Goal: Transaction & Acquisition: Book appointment/travel/reservation

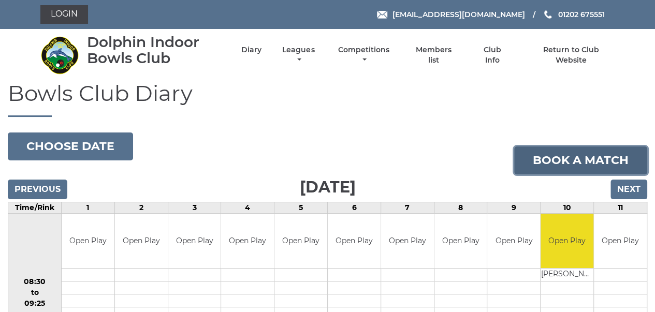
click at [585, 161] on link "Book a match" at bounding box center [580, 161] width 133 height 28
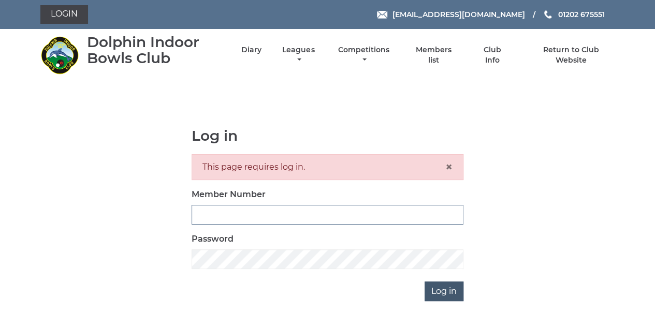
type input "3280"
click at [439, 292] on input "Log in" at bounding box center [444, 292] width 39 height 20
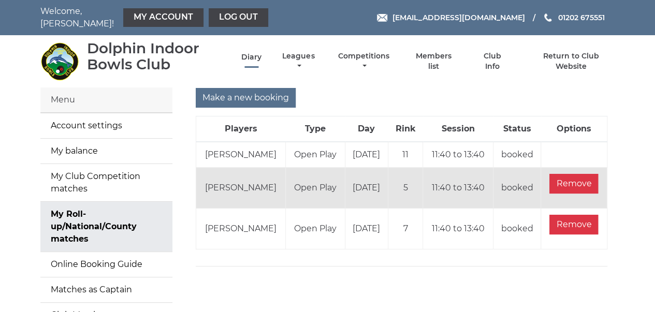
click at [252, 53] on link "Diary" at bounding box center [251, 57] width 20 height 10
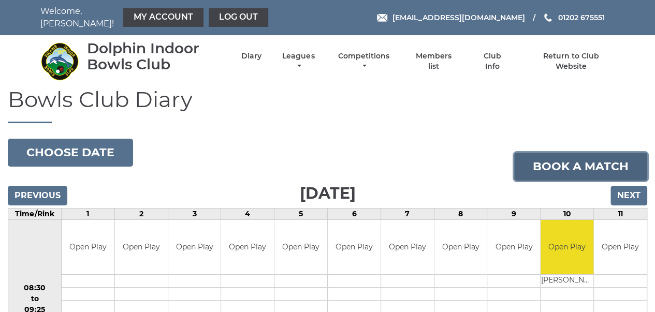
click at [555, 160] on link "Book a match" at bounding box center [580, 167] width 133 height 28
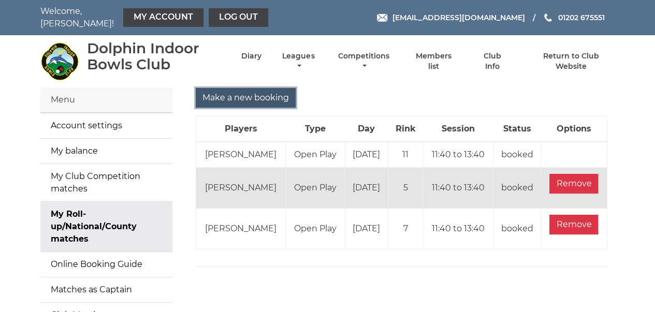
click at [248, 95] on input "Make a new booking" at bounding box center [246, 98] width 100 height 20
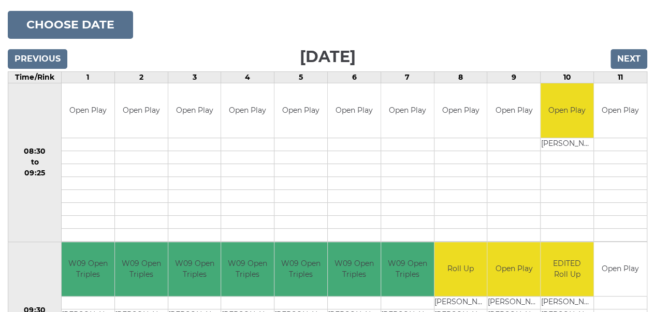
scroll to position [89, 0]
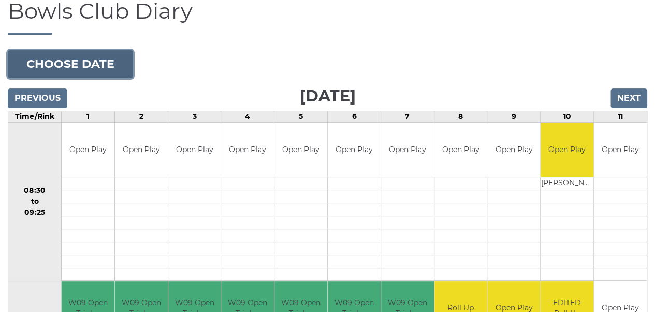
click at [106, 62] on button "Choose date" at bounding box center [70, 64] width 125 height 28
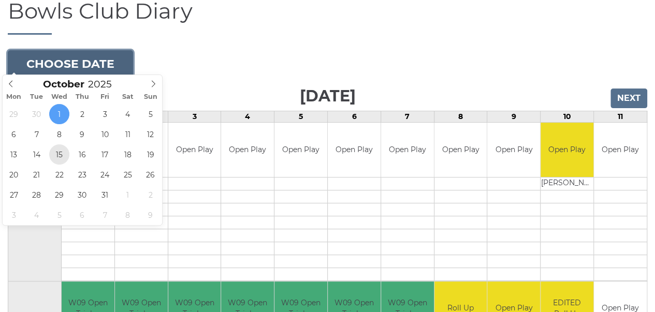
type input "[DATE]"
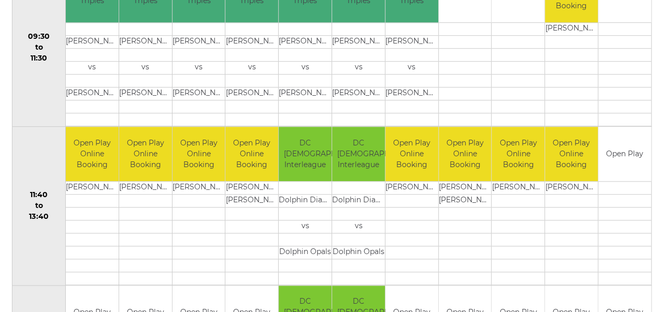
scroll to position [407, 0]
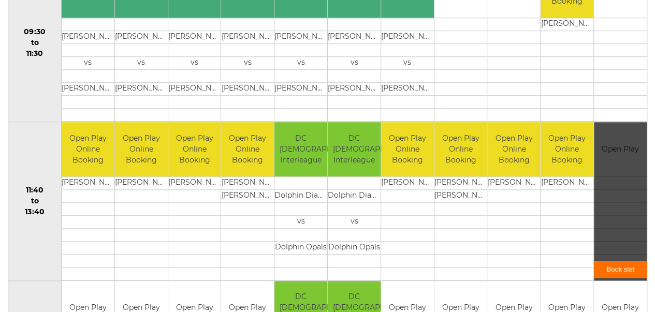
click at [622, 261] on link "Book slot" at bounding box center [620, 269] width 53 height 17
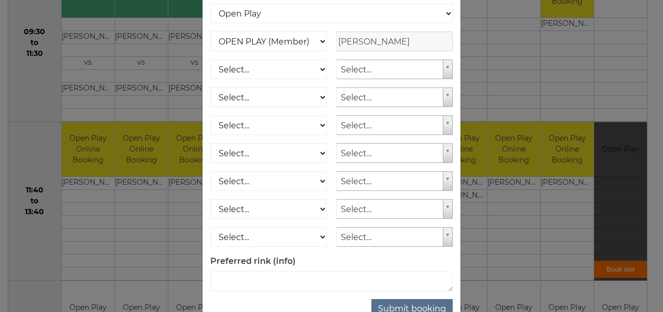
scroll to position [167, 0]
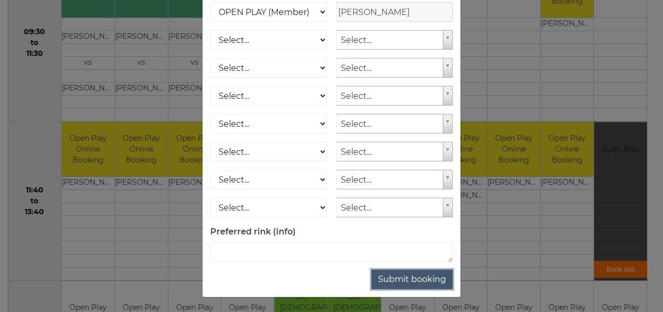
click at [422, 282] on button "Submit booking" at bounding box center [411, 280] width 81 height 20
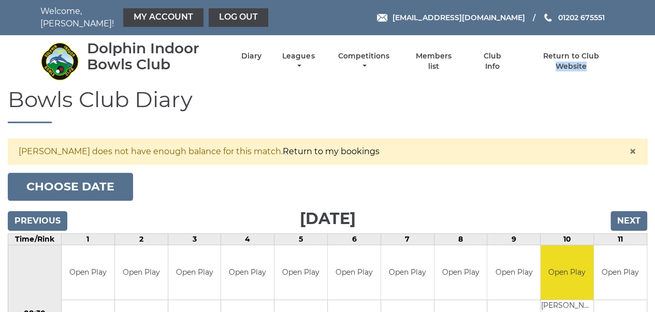
drag, startPoint x: 653, startPoint y: 40, endPoint x: 655, endPoint y: 60, distance: 19.8
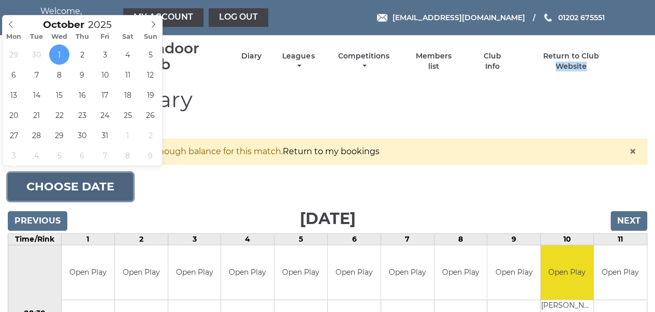
click at [76, 179] on button "Choose date" at bounding box center [70, 187] width 125 height 28
type input "[DATE]"
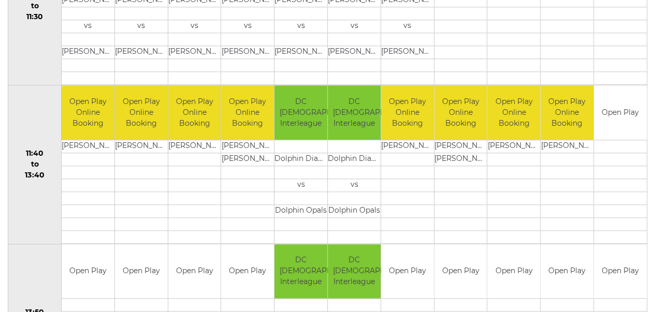
scroll to position [428, 0]
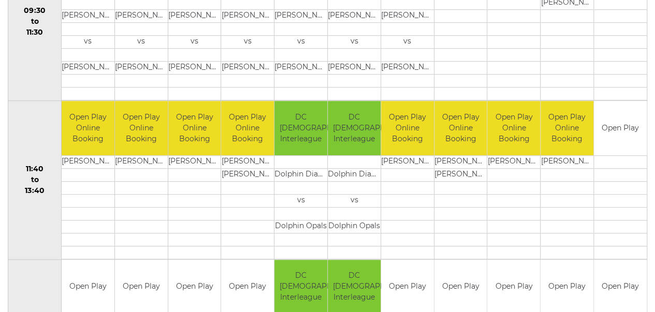
click at [521, 207] on td at bounding box center [513, 213] width 53 height 13
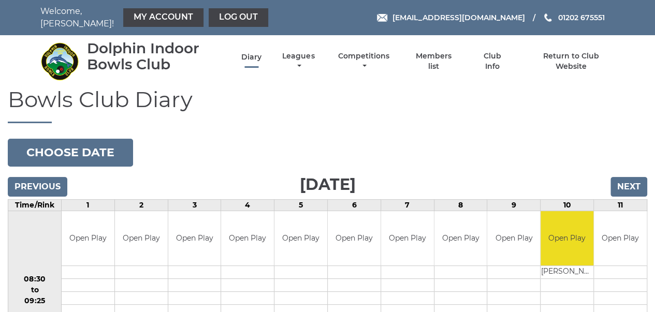
click at [251, 52] on link "Diary" at bounding box center [251, 57] width 20 height 10
click at [634, 179] on input "Next" at bounding box center [629, 187] width 37 height 20
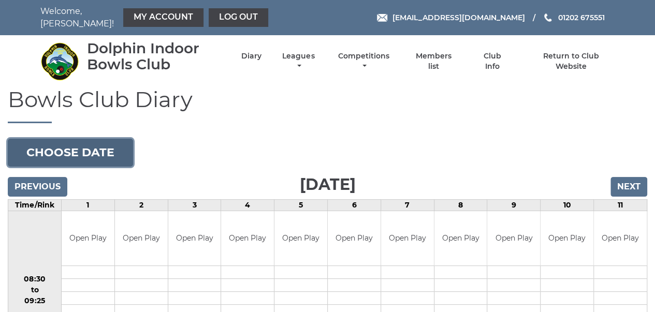
click at [97, 144] on button "Choose date" at bounding box center [70, 153] width 125 height 28
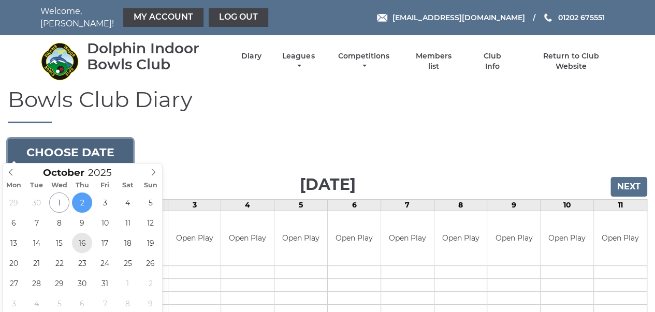
type input "2025-10-16"
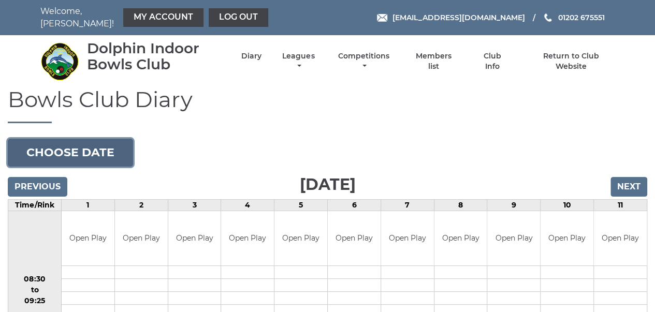
click at [90, 146] on button "Choose date" at bounding box center [70, 153] width 125 height 28
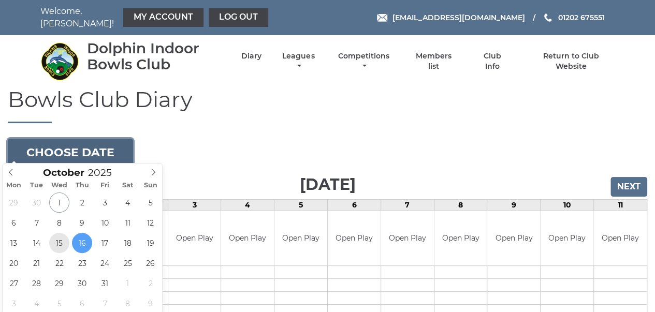
type input "[DATE]"
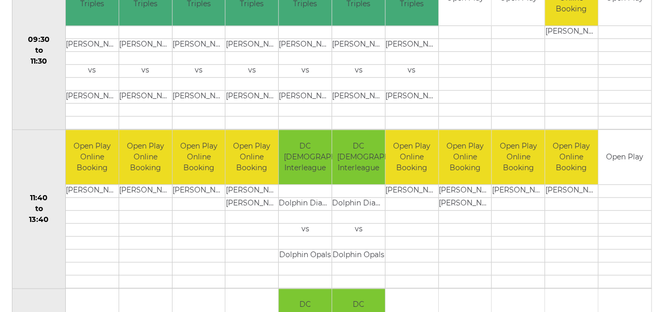
scroll to position [403, 0]
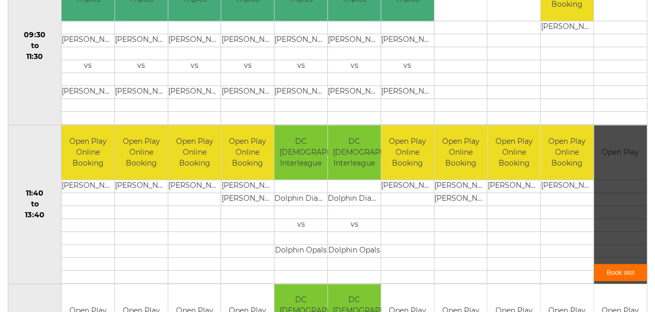
click at [630, 265] on link "Book slot" at bounding box center [620, 272] width 53 height 17
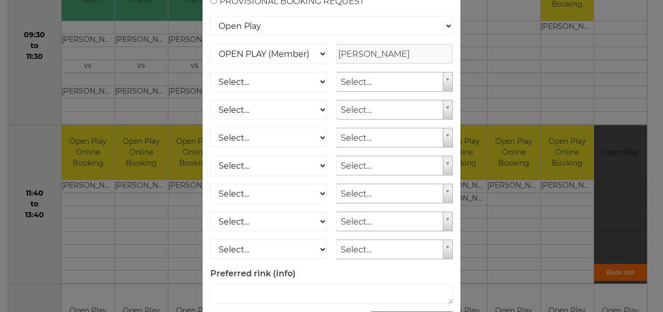
scroll to position [167, 0]
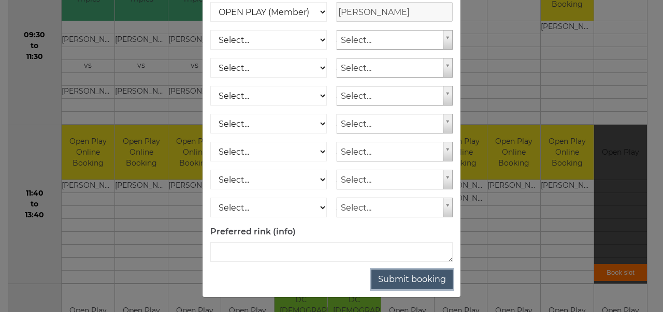
click at [421, 281] on button "Submit booking" at bounding box center [411, 280] width 81 height 20
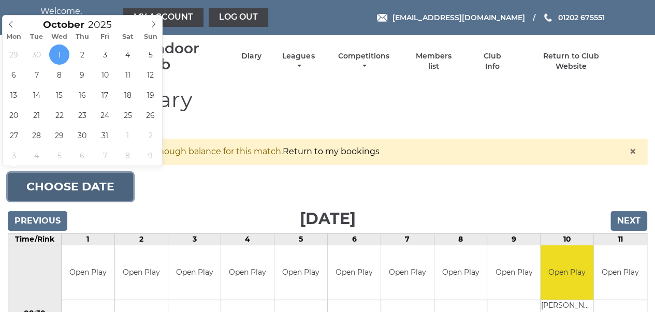
click at [94, 182] on button "Choose date" at bounding box center [70, 187] width 125 height 28
type input "2025-10-15"
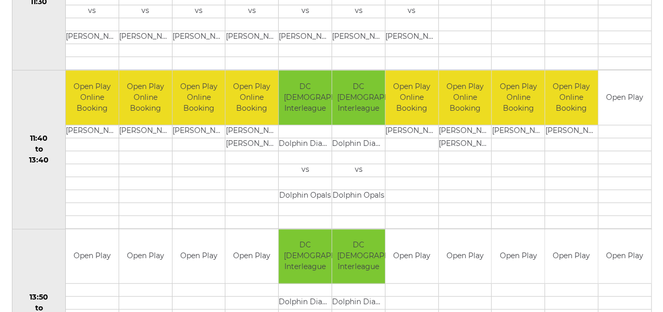
scroll to position [474, 0]
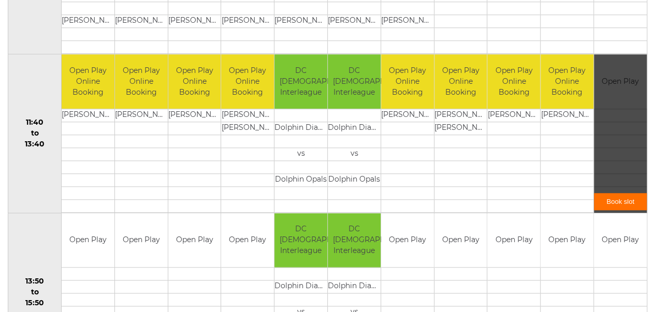
click at [618, 197] on link "Book slot" at bounding box center [620, 201] width 53 height 17
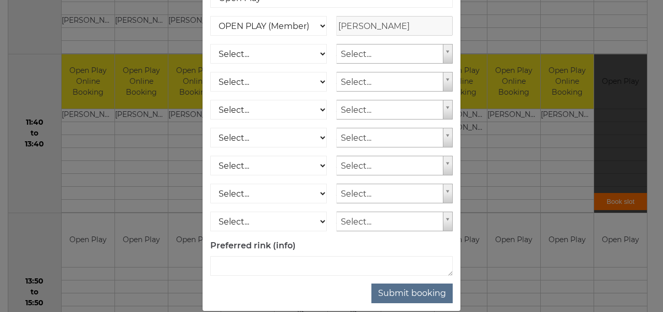
scroll to position [167, 0]
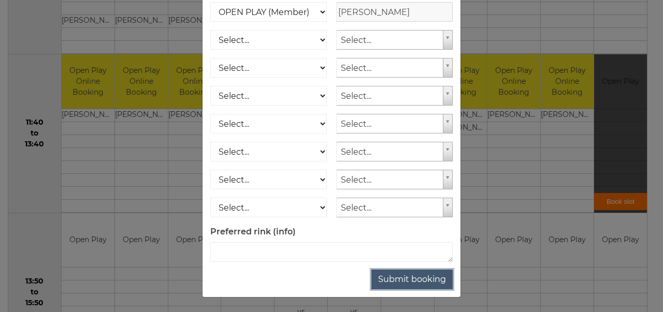
click at [410, 280] on button "Submit booking" at bounding box center [411, 280] width 81 height 20
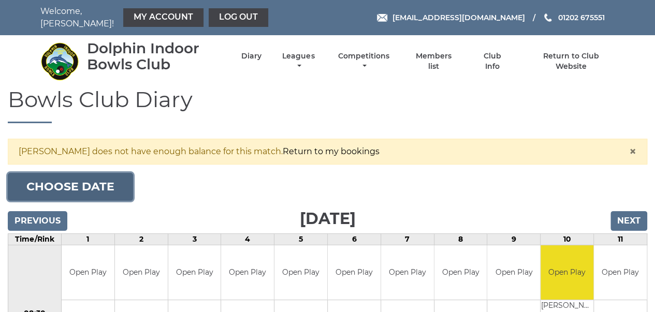
click at [68, 179] on button "Choose date" at bounding box center [70, 187] width 125 height 28
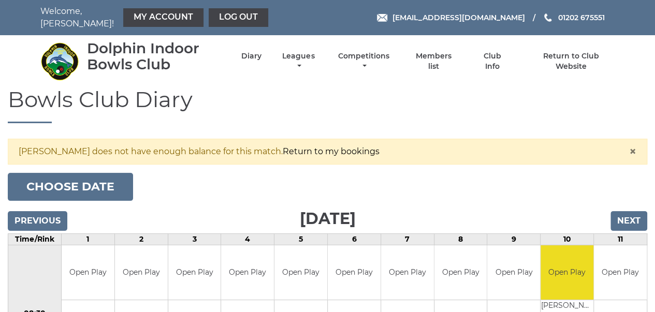
drag, startPoint x: 237, startPoint y: 177, endPoint x: 241, endPoint y: 167, distance: 10.2
click at [251, 52] on link "Diary" at bounding box center [251, 57] width 20 height 10
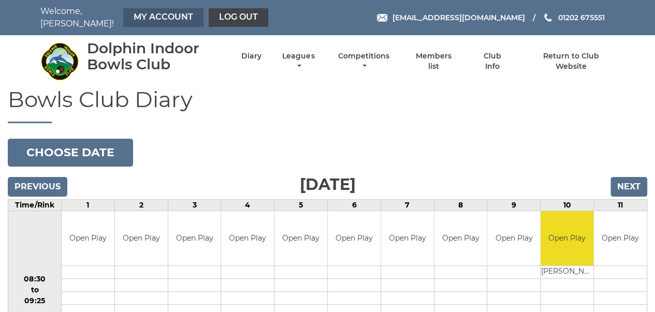
click at [151, 19] on link "My Account" at bounding box center [163, 17] width 80 height 19
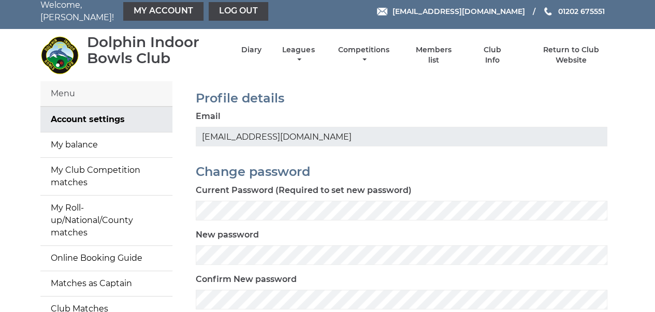
scroll to position [1, 0]
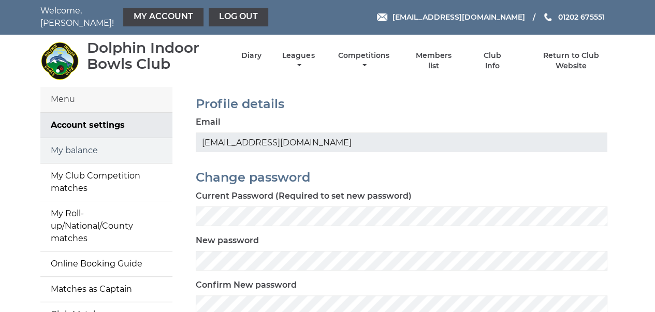
click at [95, 141] on link "My balance" at bounding box center [106, 150] width 132 height 25
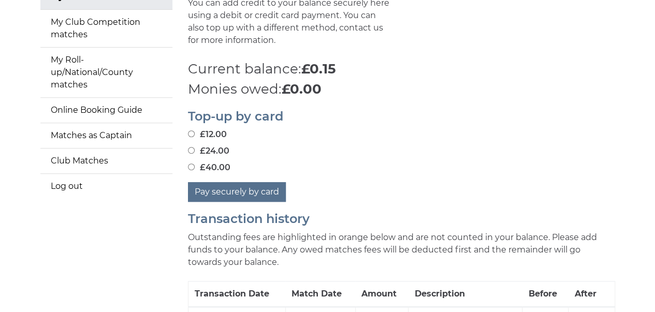
scroll to position [59, 0]
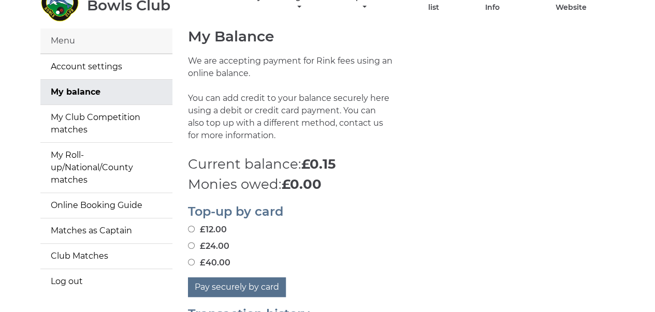
click at [192, 259] on input "£40.00" at bounding box center [191, 262] width 7 height 7
radio input "true"
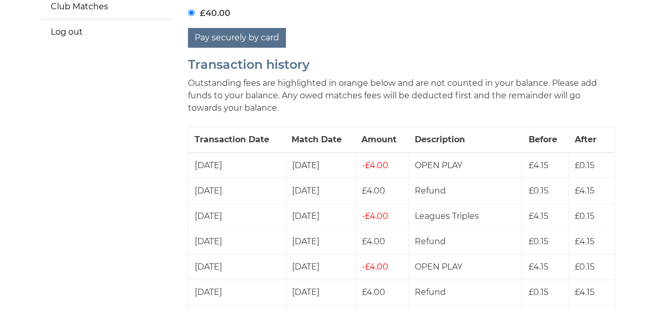
scroll to position [285, 0]
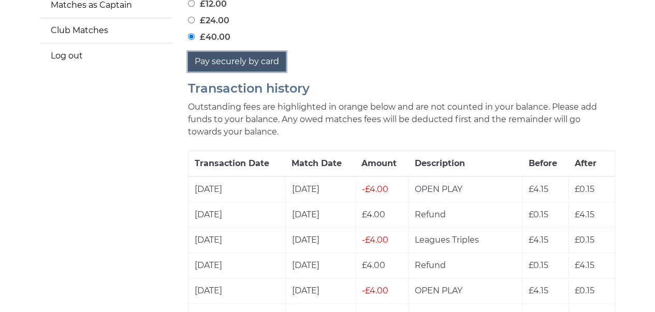
click at [221, 54] on button "Pay securely by card" at bounding box center [237, 62] width 98 height 20
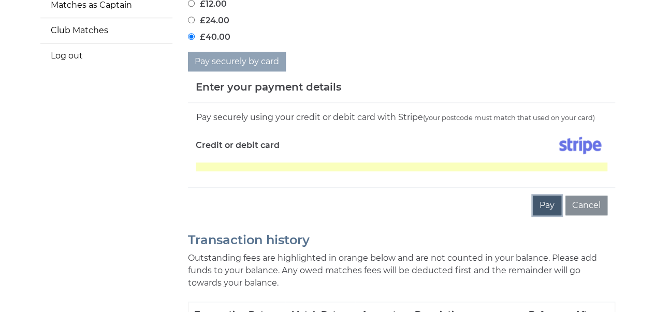
click at [547, 196] on button "Pay" at bounding box center [547, 206] width 28 height 20
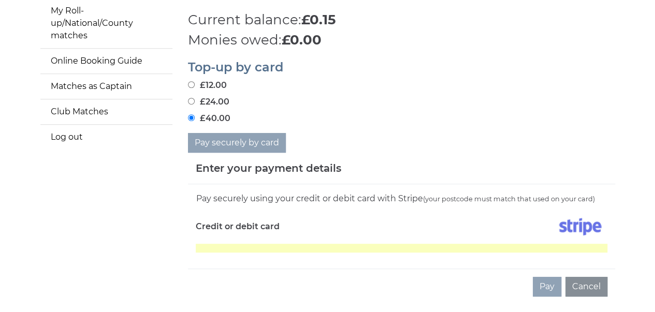
scroll to position [252, 0]
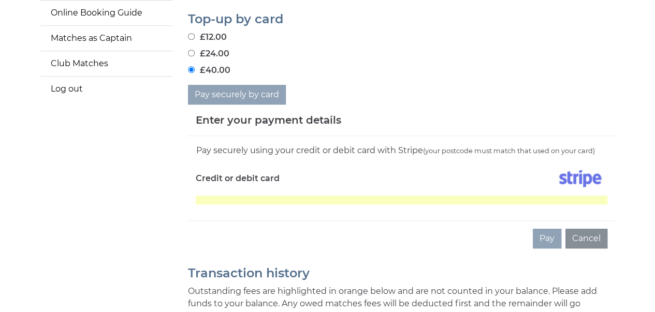
click at [452, 231] on div "Pay Cancel" at bounding box center [401, 239] width 427 height 36
